Goal: Check status: Check status

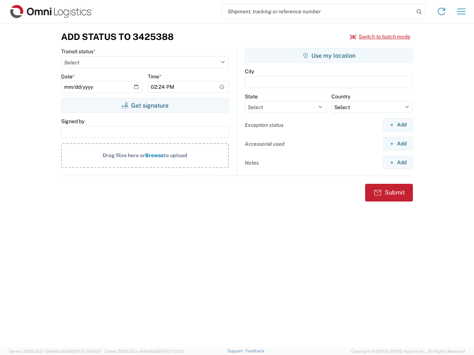
click at [318, 11] on input "search" at bounding box center [318, 11] width 192 height 14
click at [419, 12] on icon at bounding box center [419, 12] width 10 height 10
click at [441, 11] on icon at bounding box center [441, 12] width 12 height 12
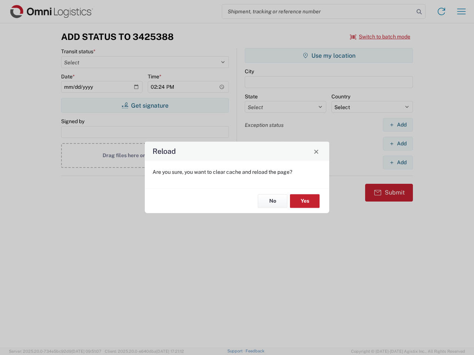
click at [461, 11] on div "Reload Are you sure, you want to clear cache and reload the page? No Yes" at bounding box center [237, 177] width 474 height 355
click at [380, 37] on div "Reload Are you sure, you want to clear cache and reload the page? No Yes" at bounding box center [237, 177] width 474 height 355
click at [145, 106] on div "Reload Are you sure, you want to clear cache and reload the page? No Yes" at bounding box center [237, 177] width 474 height 355
click at [329, 56] on div "Reload Are you sure, you want to clear cache and reload the page? No Yes" at bounding box center [237, 177] width 474 height 355
click at [398, 125] on div "Reload Are you sure, you want to clear cache and reload the page? No Yes" at bounding box center [237, 177] width 474 height 355
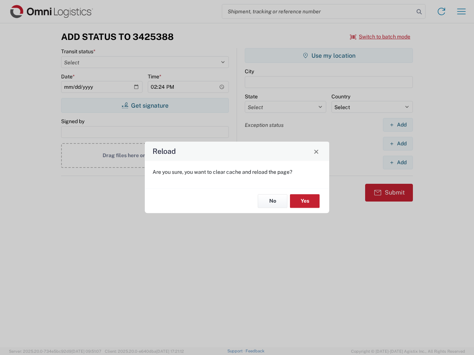
click at [398, 144] on div "Reload Are you sure, you want to clear cache and reload the page? No Yes" at bounding box center [237, 177] width 474 height 355
click at [398, 163] on div "Reload Are you sure, you want to clear cache and reload the page? No Yes" at bounding box center [237, 177] width 474 height 355
